Goal: Information Seeking & Learning: Learn about a topic

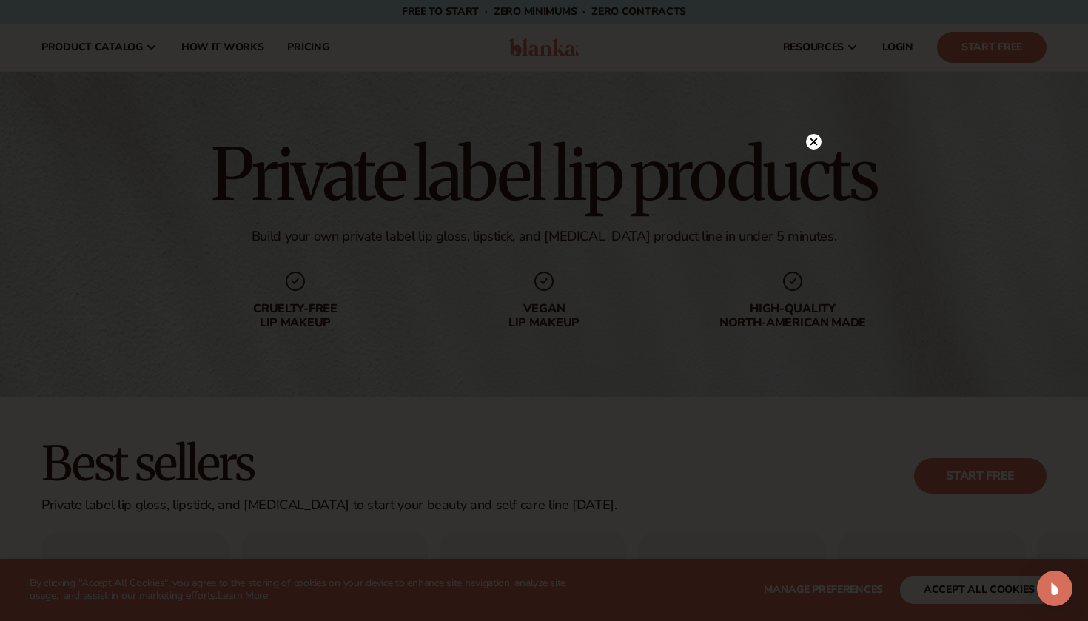
click at [807, 141] on circle at bounding box center [814, 142] width 16 height 16
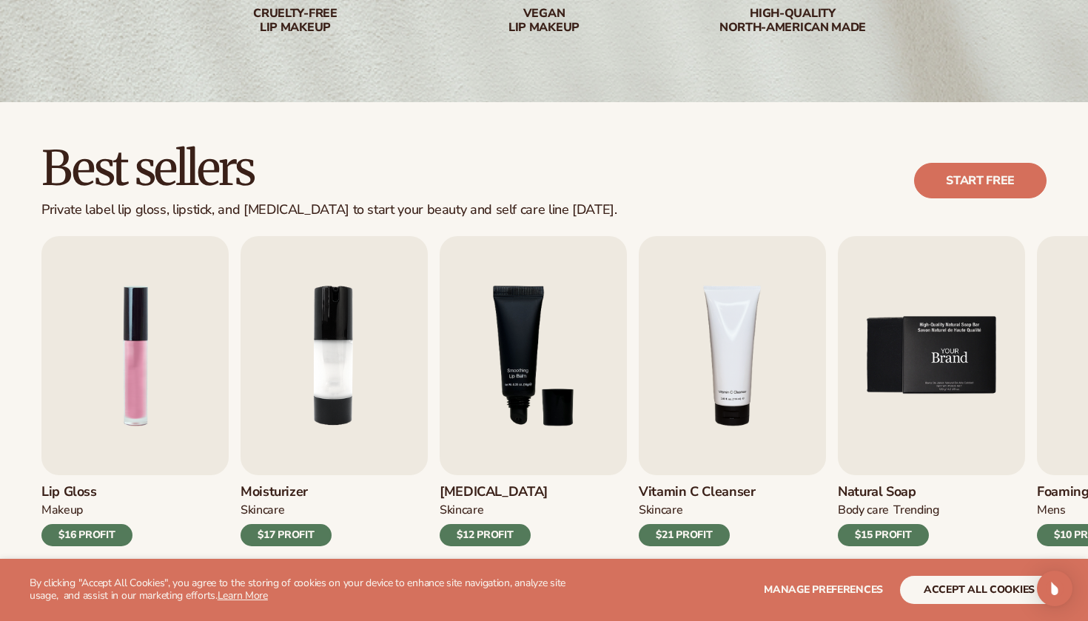
scroll to position [296, 0]
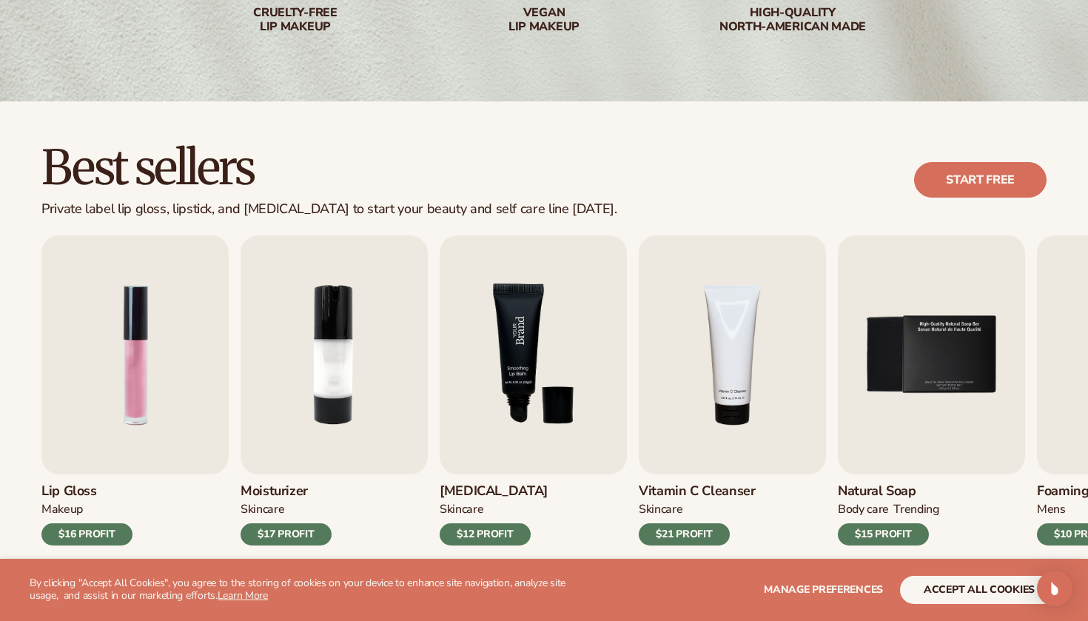
click at [498, 424] on img "3 / 9" at bounding box center [533, 354] width 187 height 239
click at [517, 417] on img "3 / 9" at bounding box center [533, 354] width 187 height 239
click at [476, 489] on h3 "[MEDICAL_DATA]" at bounding box center [494, 491] width 108 height 16
click at [543, 372] on img "3 / 9" at bounding box center [533, 354] width 187 height 239
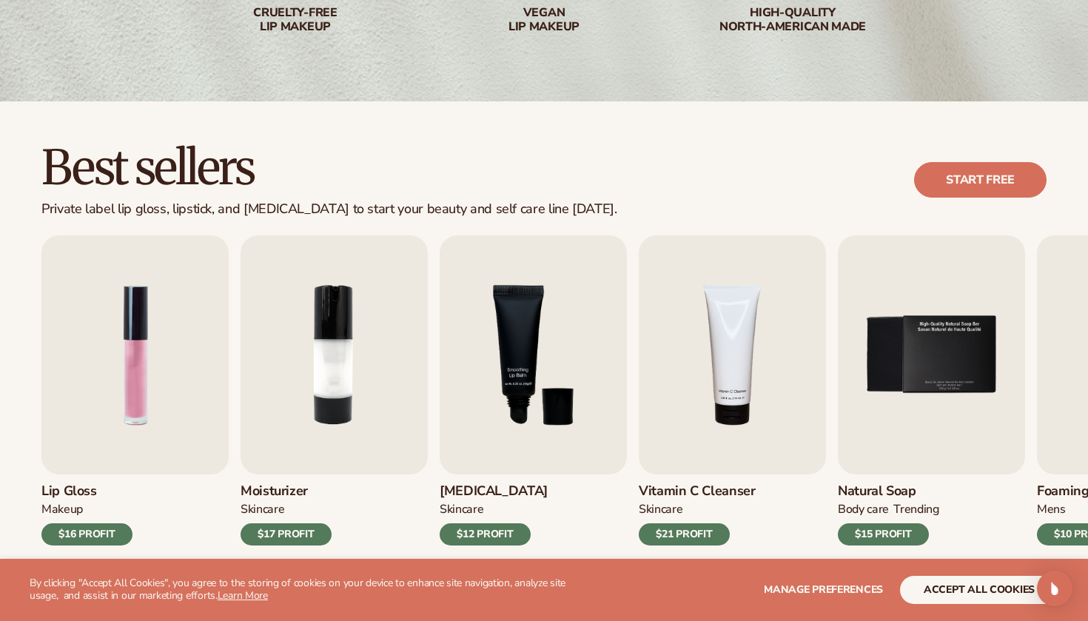
click at [485, 530] on div "$12 PROFIT" at bounding box center [485, 534] width 91 height 22
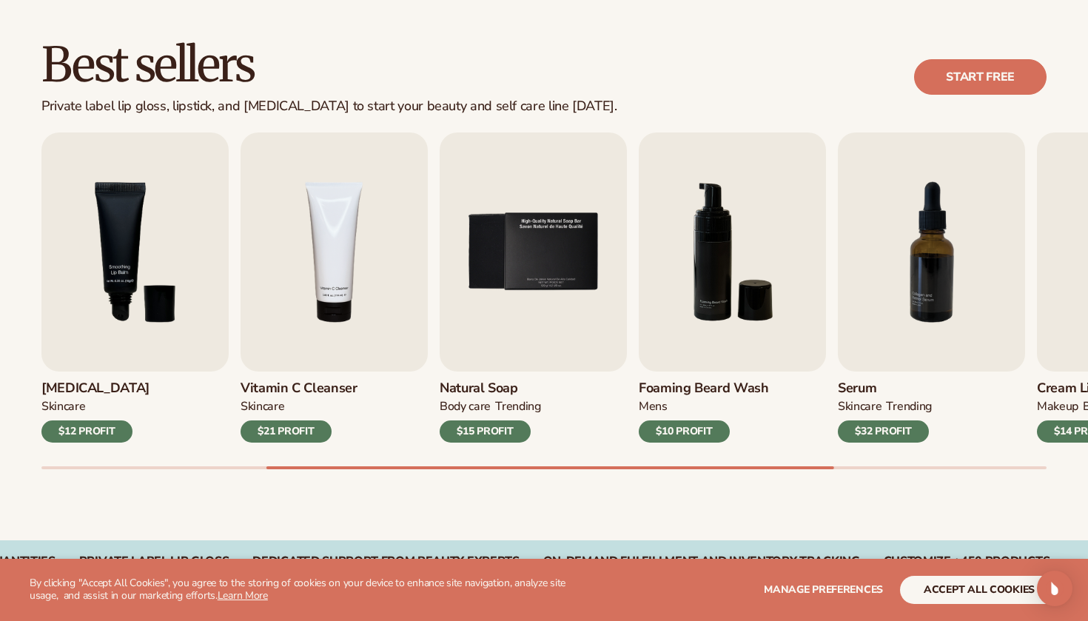
scroll to position [414, 0]
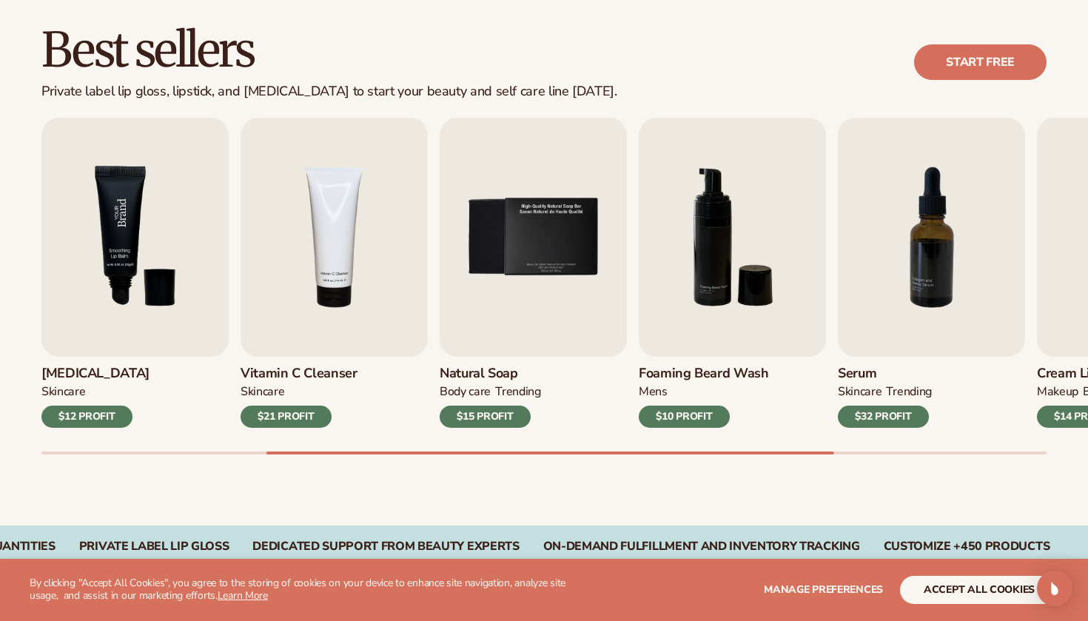
click at [172, 235] on img "3 / 9" at bounding box center [134, 237] width 187 height 239
click at [67, 377] on h3 "[MEDICAL_DATA]" at bounding box center [95, 374] width 108 height 16
click at [70, 372] on h3 "[MEDICAL_DATA]" at bounding box center [95, 374] width 108 height 16
click at [90, 358] on div "Lip Balm SKINCARE $12 PROFIT" at bounding box center [134, 392] width 187 height 71
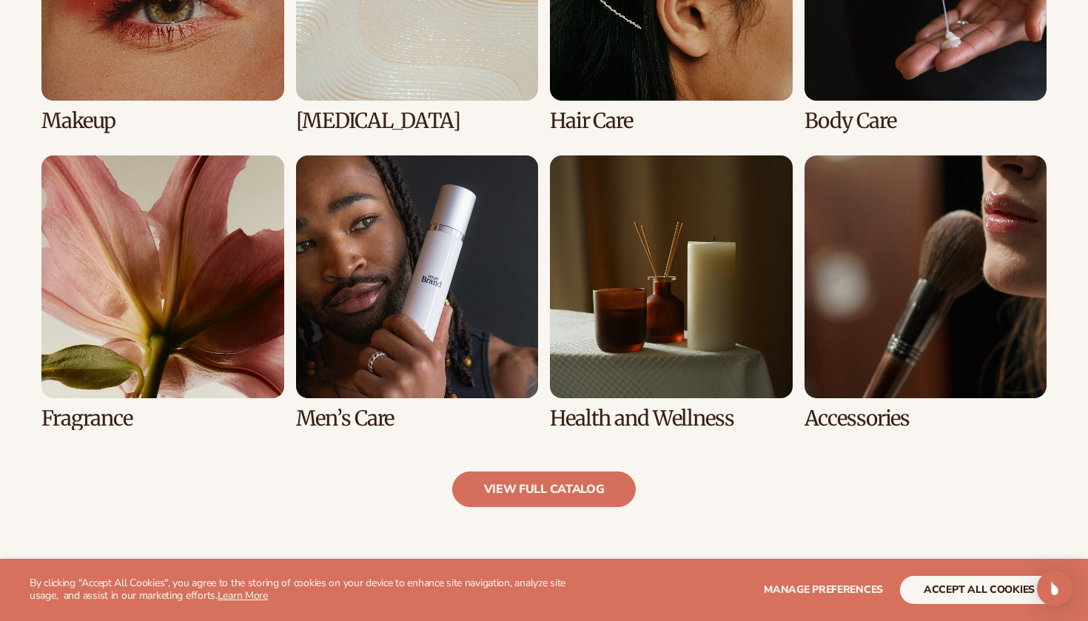
scroll to position [1275, 0]
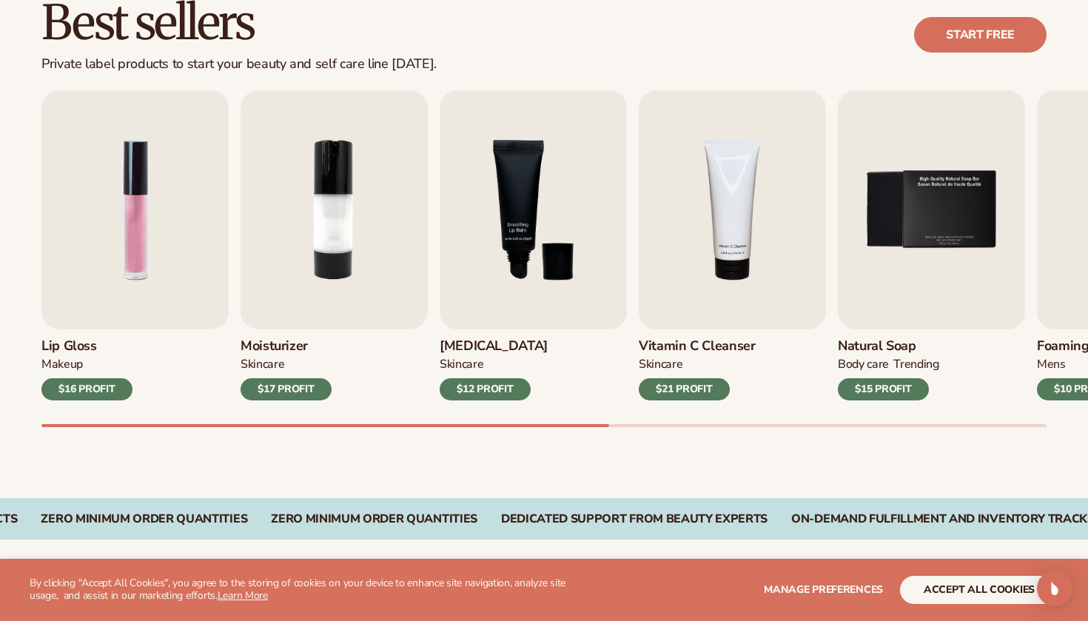
scroll to position [446, 0]
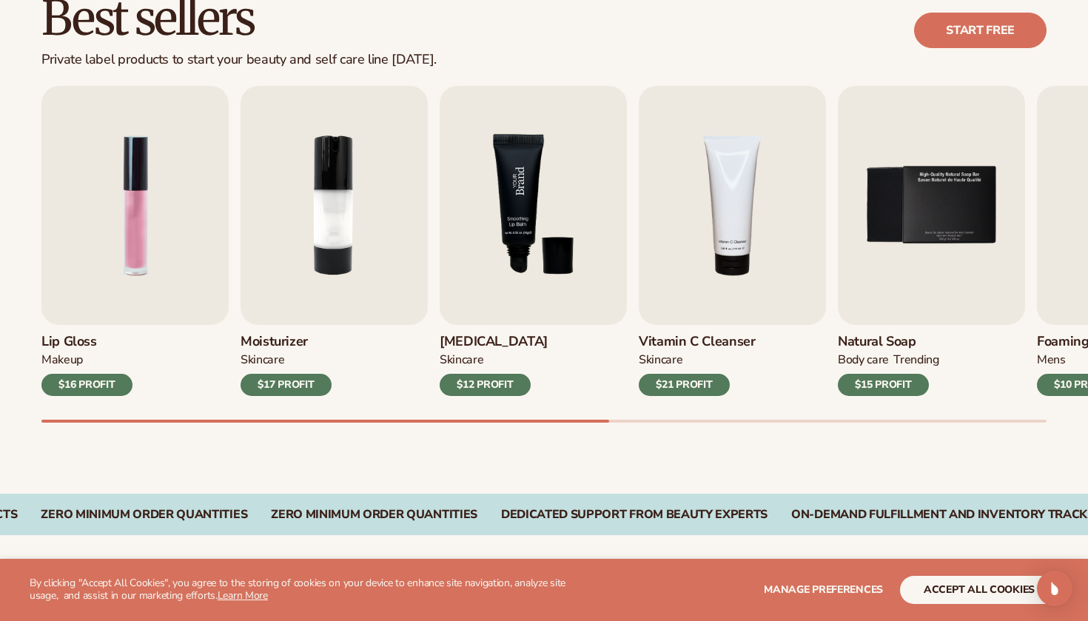
click at [508, 241] on img "3 / 9" at bounding box center [533, 205] width 187 height 239
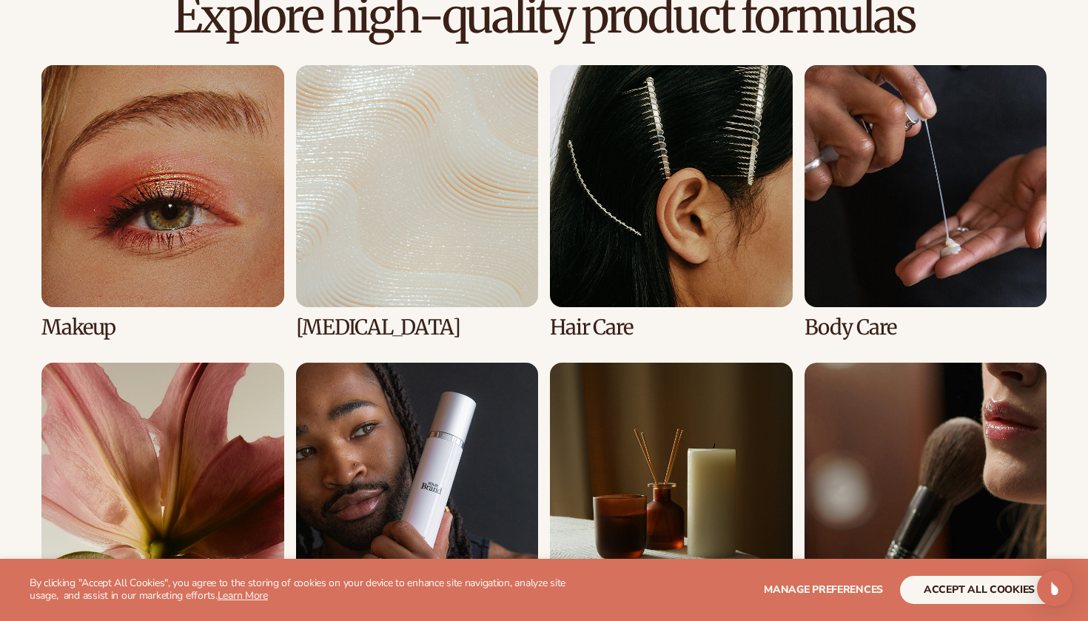
scroll to position [1050, 0]
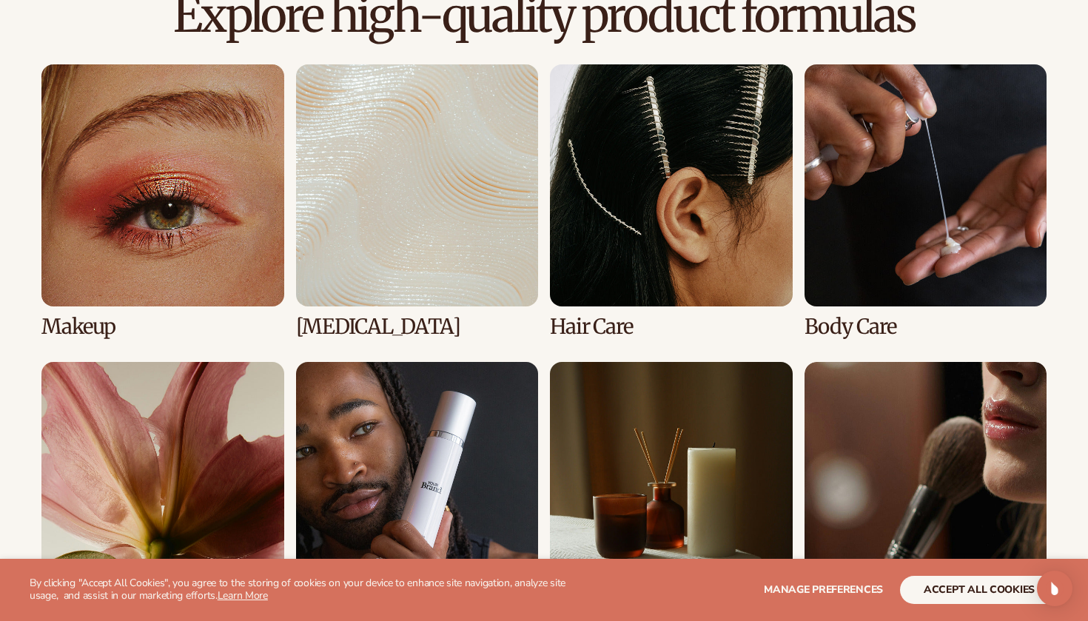
click at [220, 224] on link "1 / 8" at bounding box center [162, 201] width 243 height 274
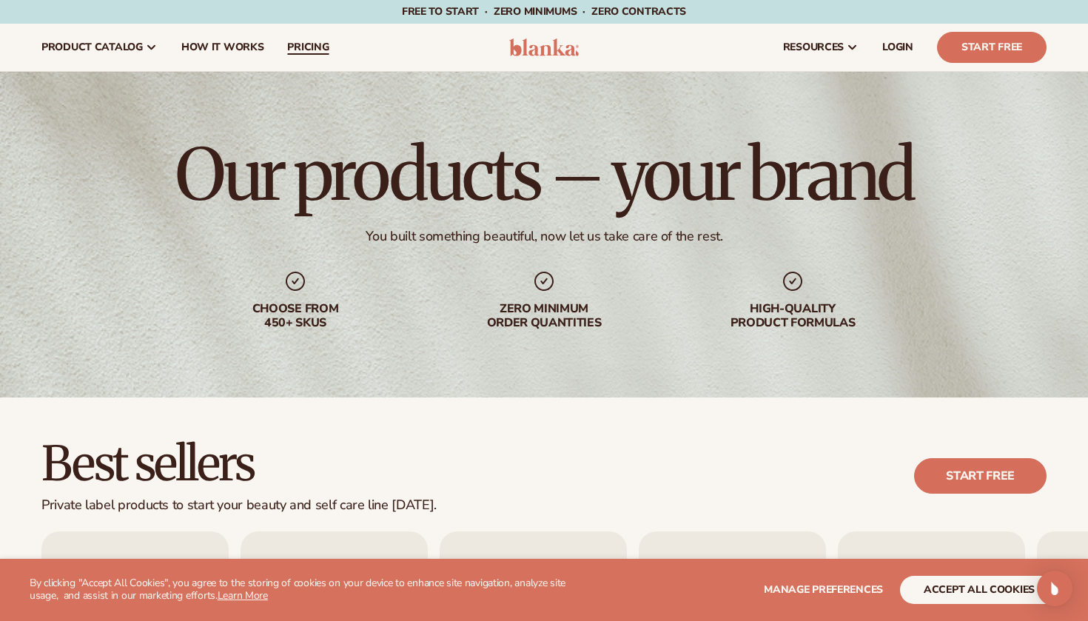
scroll to position [0, 0]
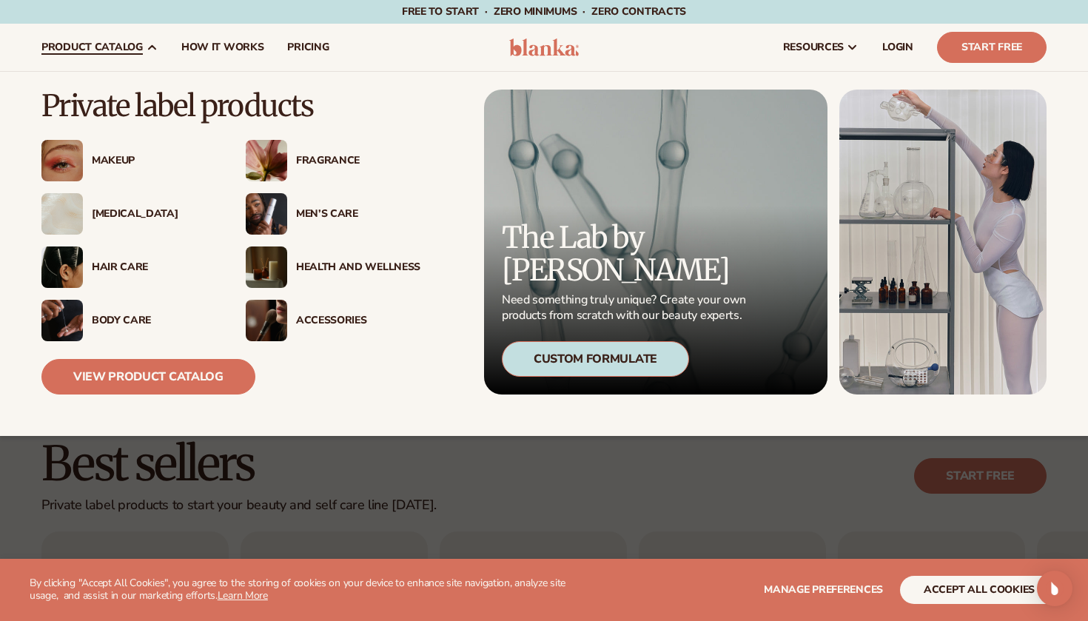
click at [124, 155] on div "Makeup" at bounding box center [154, 161] width 124 height 13
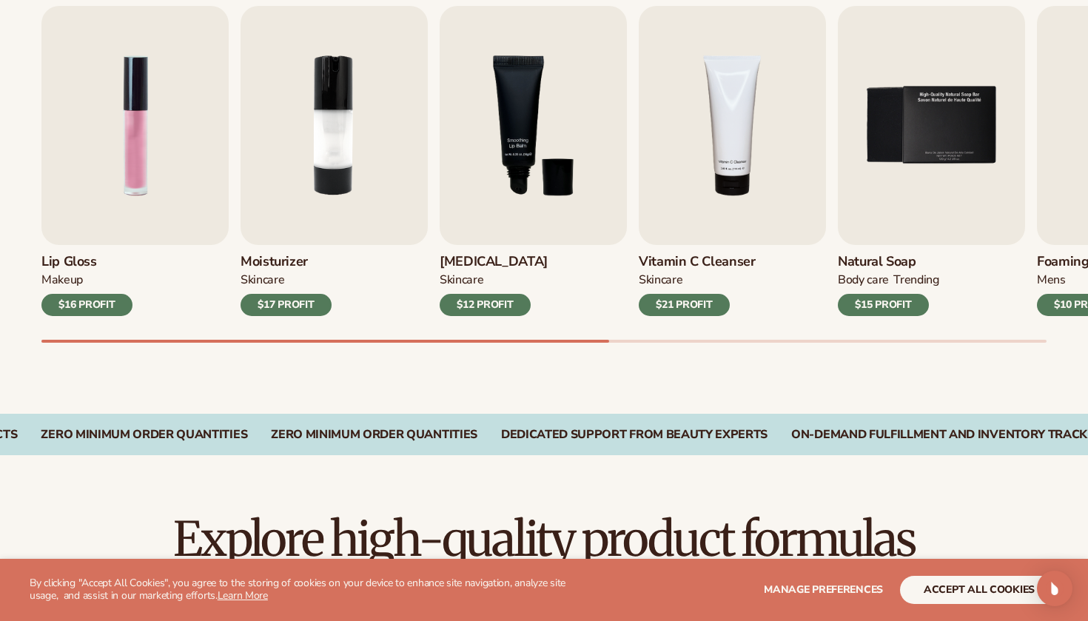
scroll to position [540, 0]
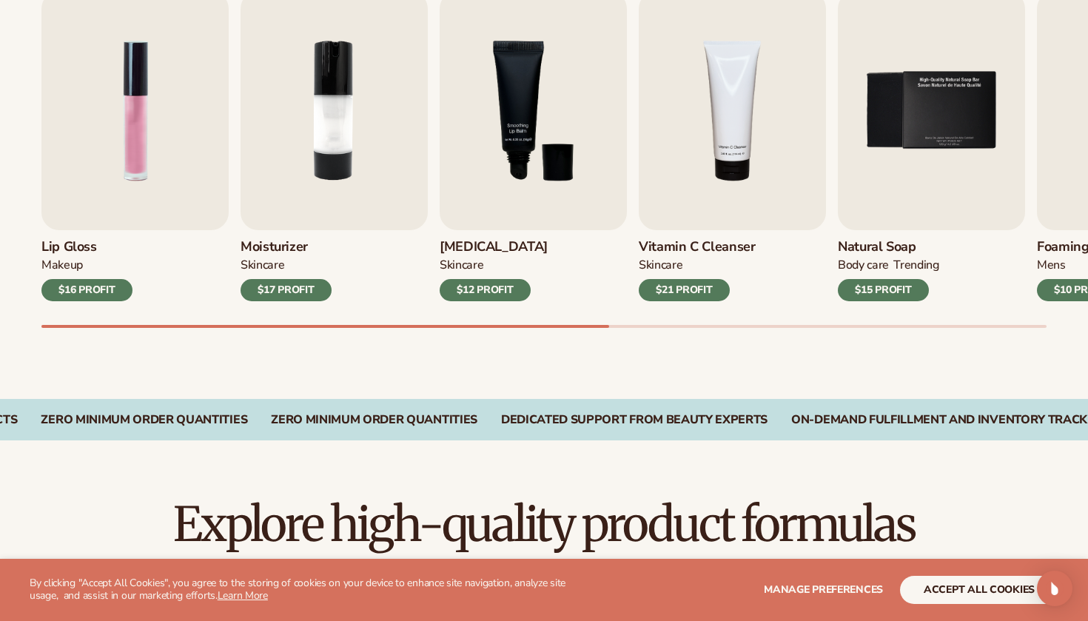
click at [469, 292] on div "$12 PROFIT" at bounding box center [485, 290] width 91 height 22
click at [472, 292] on div "$12 PROFIT" at bounding box center [485, 290] width 91 height 22
click at [480, 188] on img "3 / 9" at bounding box center [533, 110] width 187 height 239
click at [537, 102] on img "3 / 9" at bounding box center [533, 110] width 187 height 239
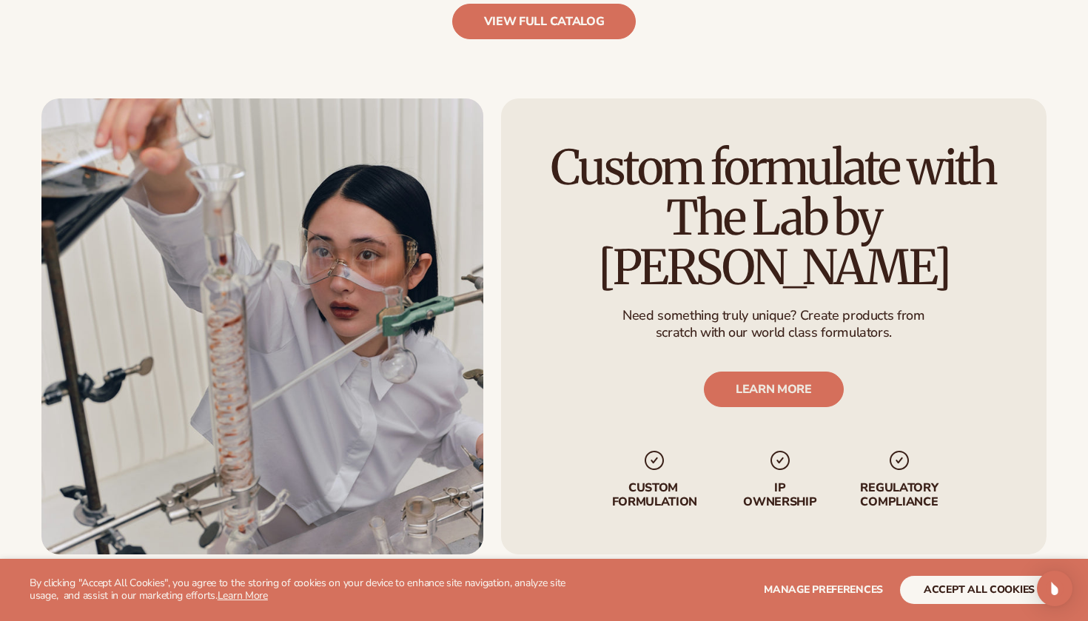
scroll to position [1725, 0]
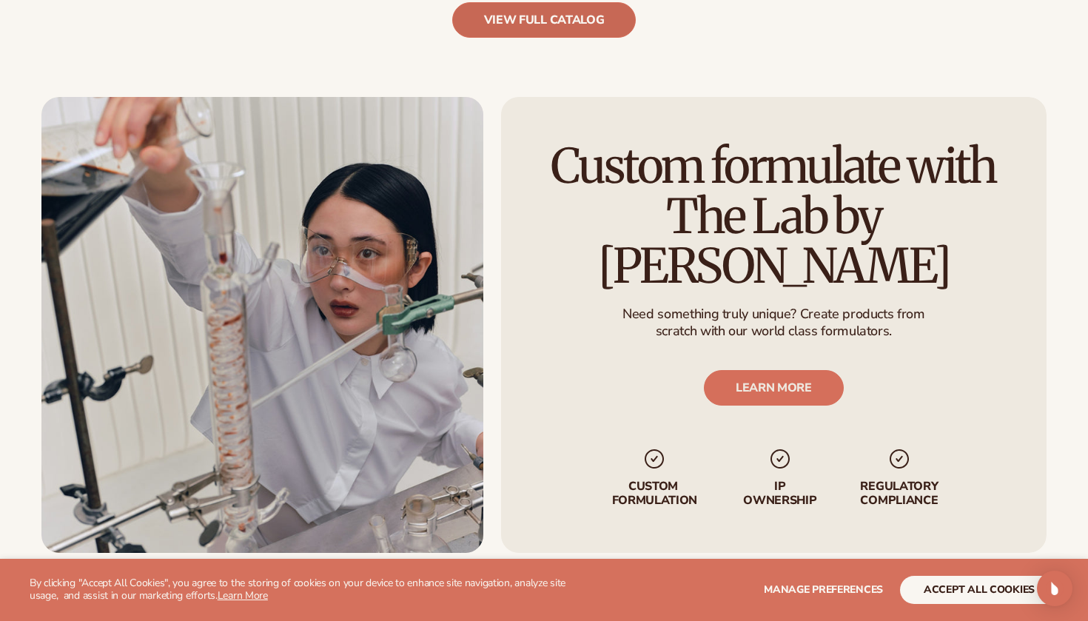
click at [556, 10] on link "view full catalog" at bounding box center [544, 20] width 184 height 36
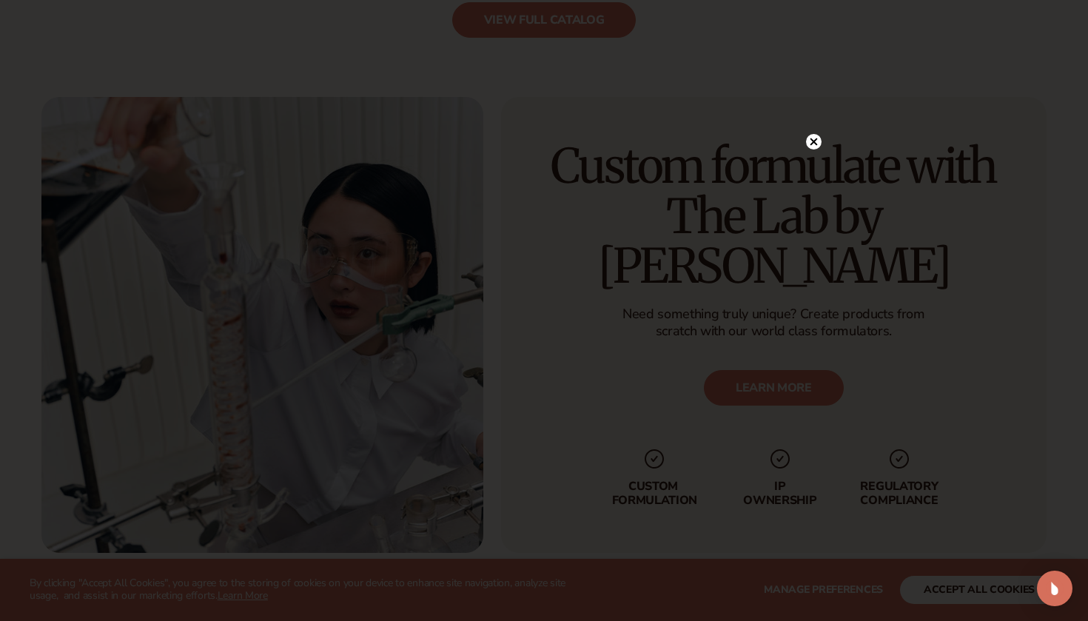
click at [813, 141] on circle at bounding box center [814, 142] width 16 height 16
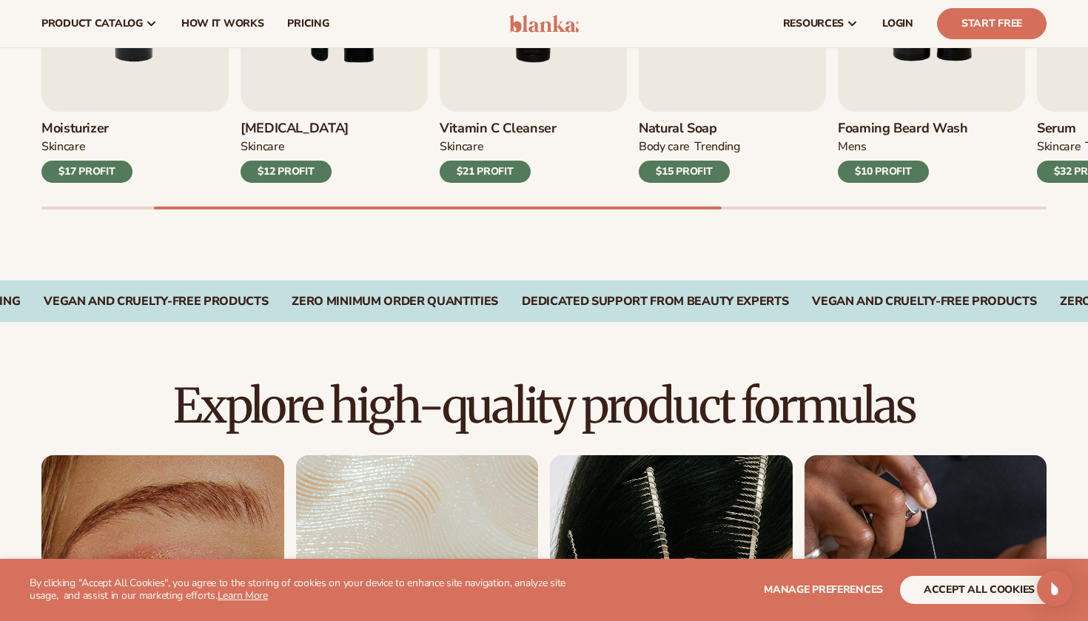
scroll to position [615, 0]
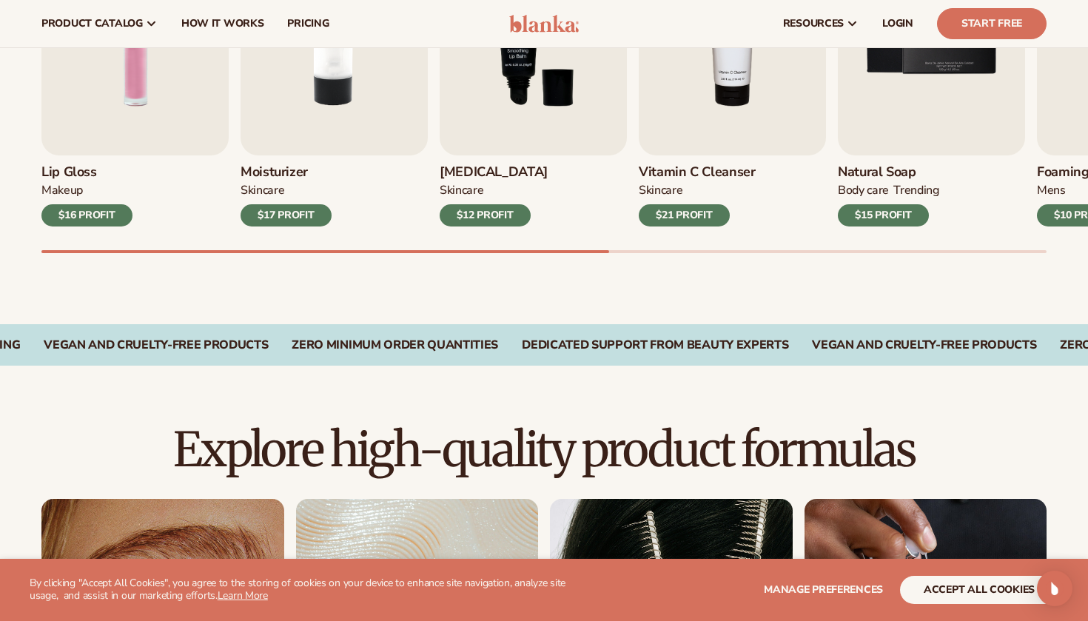
click at [540, 27] on img at bounding box center [544, 24] width 70 height 18
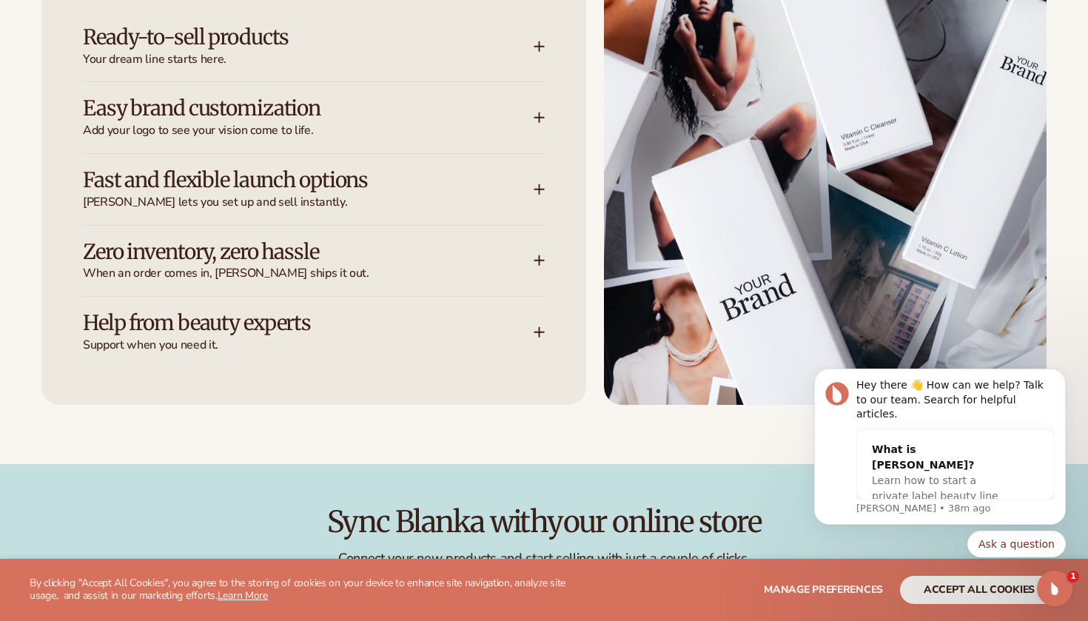
scroll to position [2031, 0]
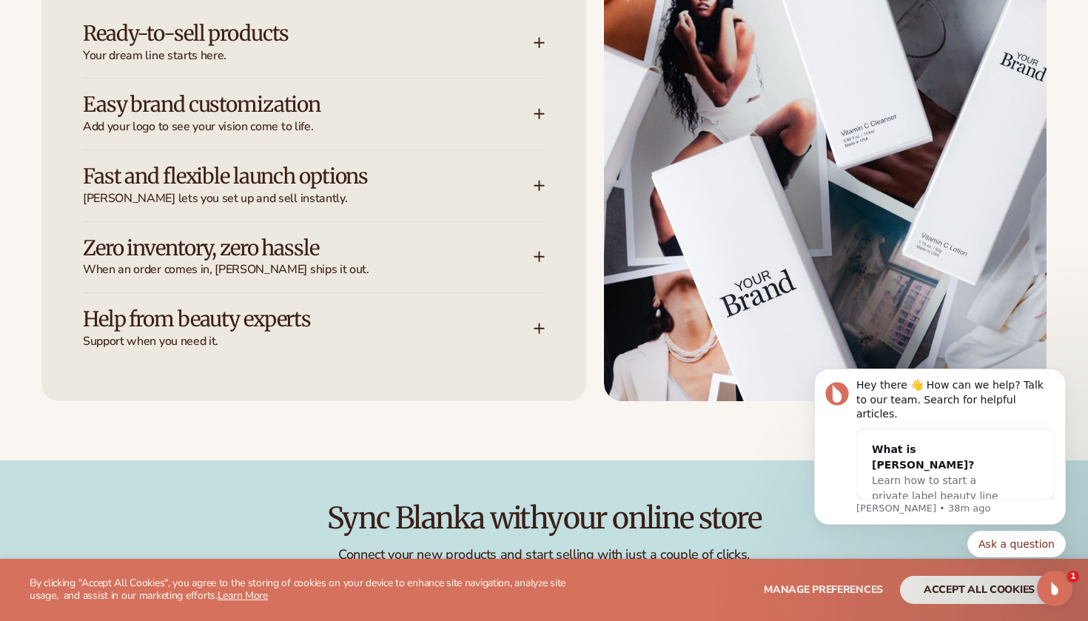
click at [409, 37] on h3 "Ready-to-sell products" at bounding box center [286, 33] width 406 height 23
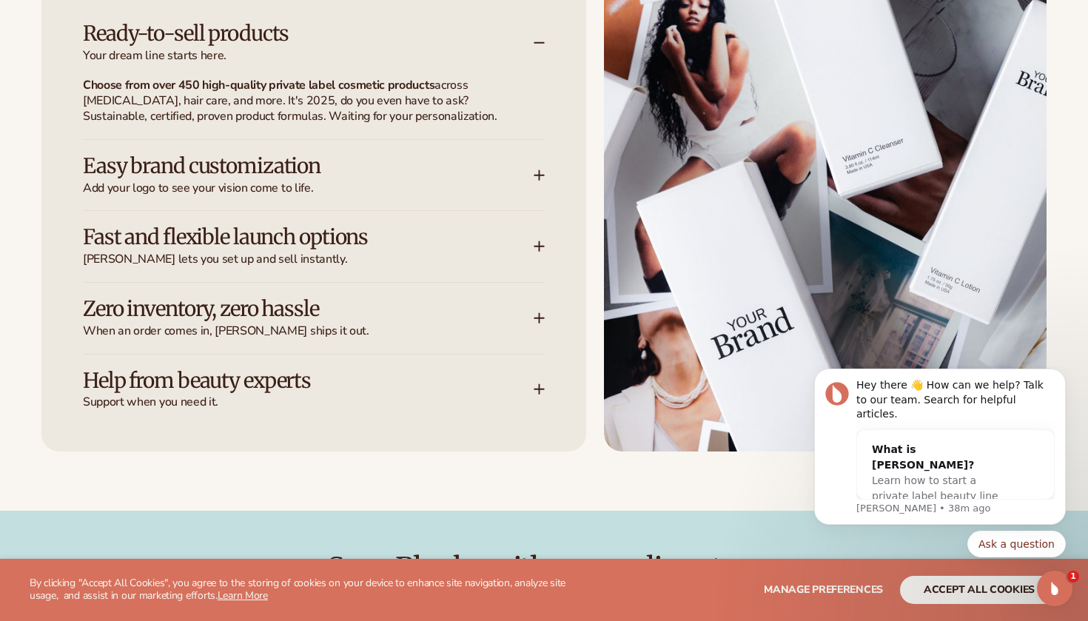
click at [403, 58] on span "Your dream line starts here." at bounding box center [308, 56] width 451 height 16
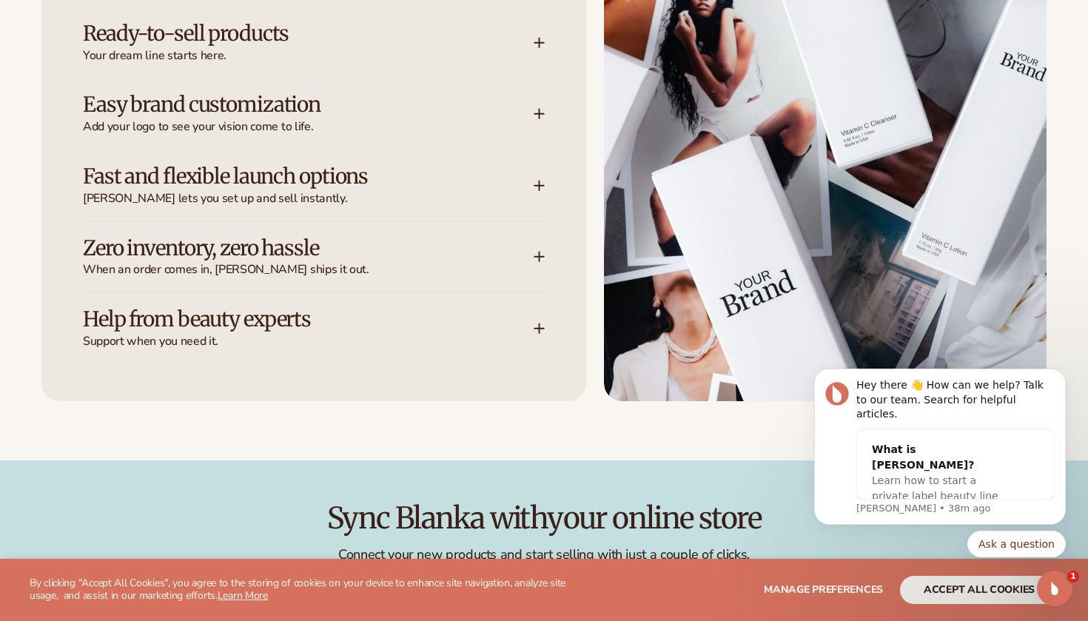
click at [393, 108] on h3 "Easy brand customization" at bounding box center [286, 104] width 406 height 23
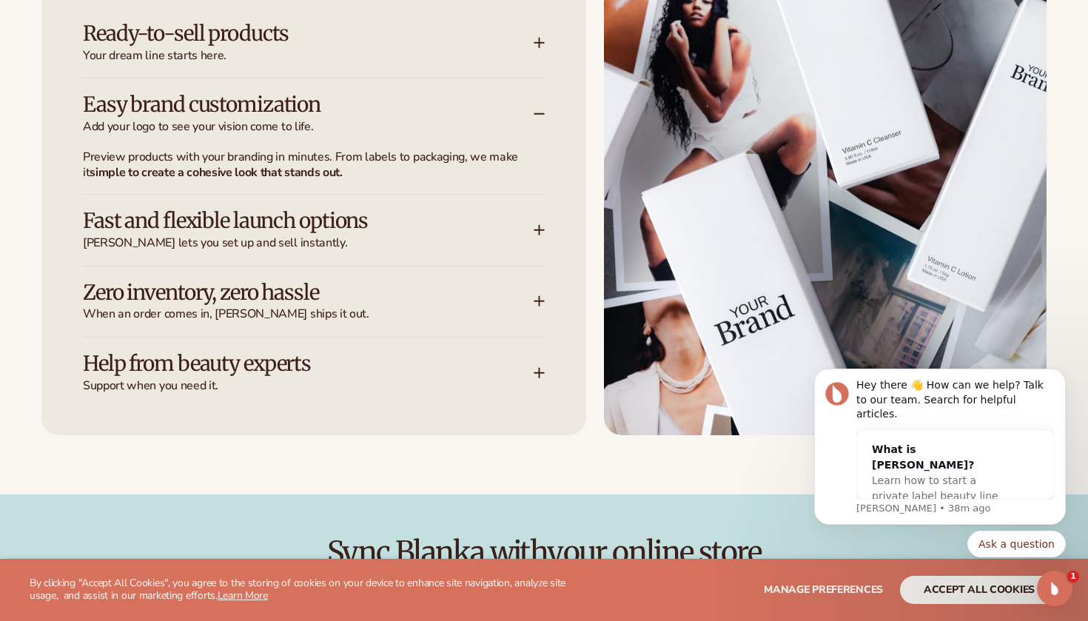
click at [393, 108] on h3 "Easy brand customization" at bounding box center [286, 104] width 406 height 23
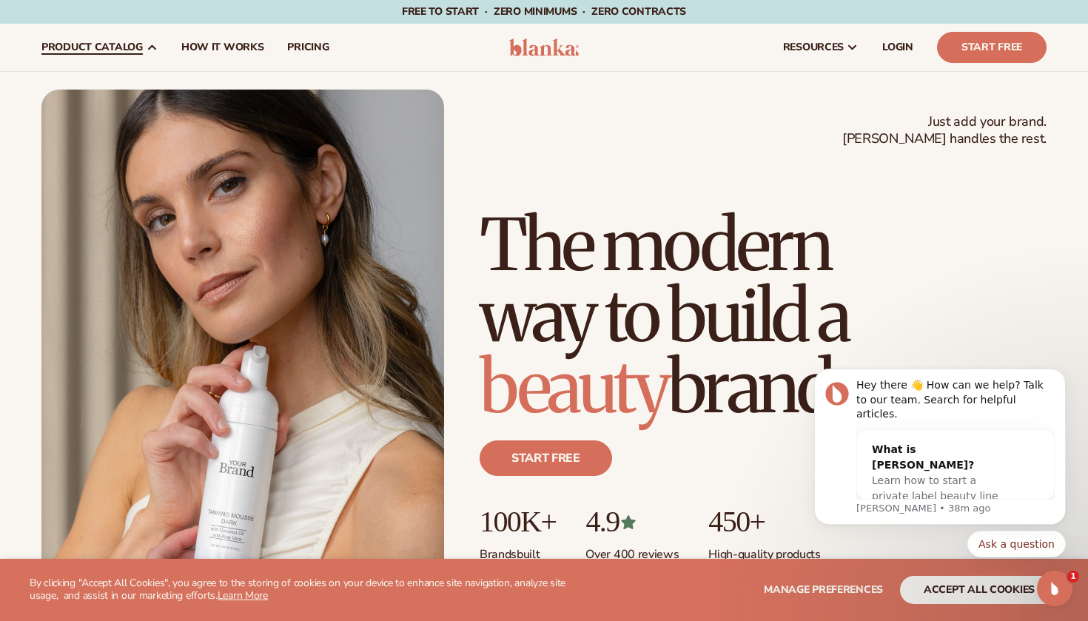
scroll to position [0, 0]
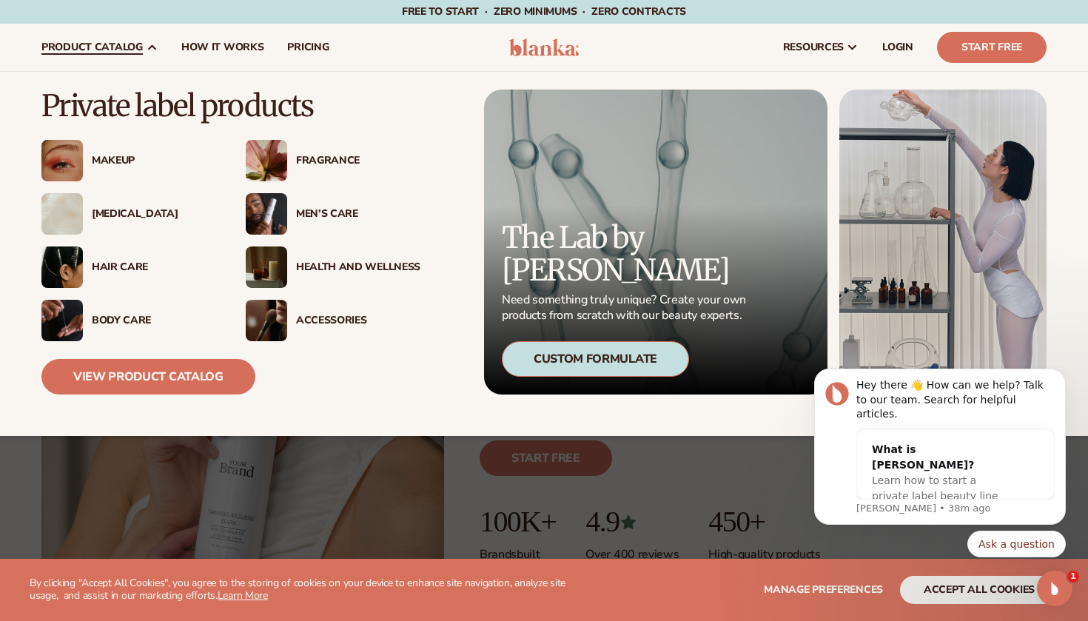
click at [121, 162] on div "Makeup" at bounding box center [154, 161] width 124 height 13
